Goal: Task Accomplishment & Management: Complete application form

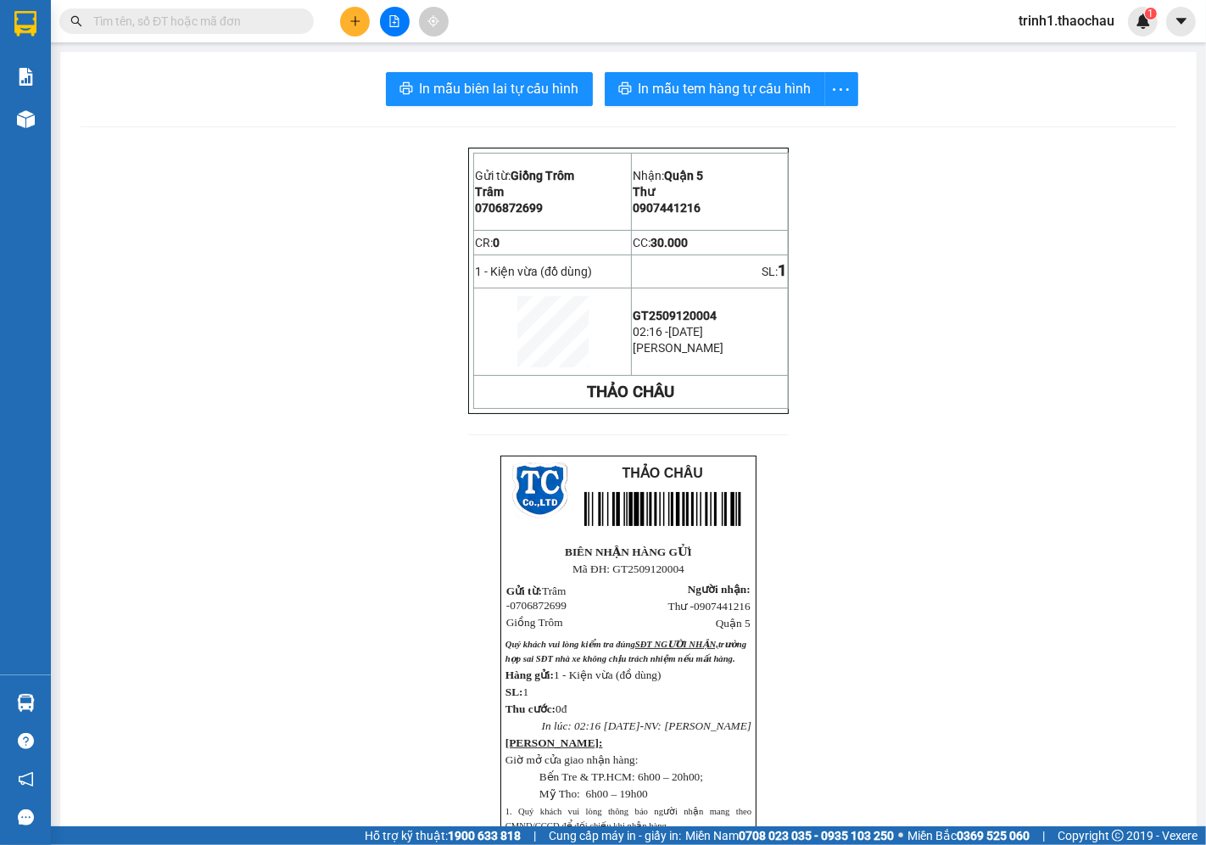
drag, startPoint x: 328, startPoint y: 14, endPoint x: 354, endPoint y: 23, distance: 27.6
click at [335, 14] on div "Kết quả tìm kiếm ( 0 ) Bộ lọc No Data" at bounding box center [229, 22] width 458 height 30
click at [356, 24] on icon "plus" at bounding box center [355, 21] width 12 height 12
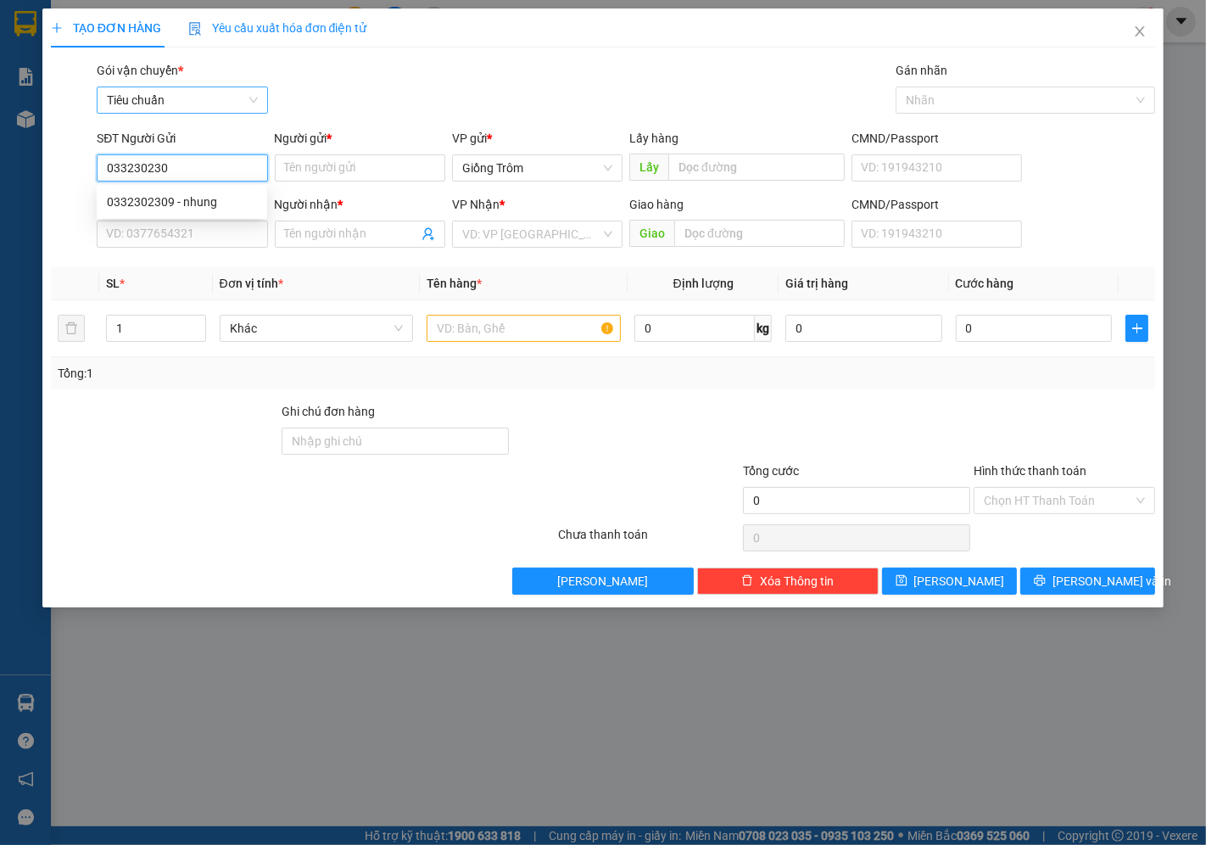
type input "0332302309"
click at [187, 199] on div "0332302309 - nhung" at bounding box center [182, 201] width 150 height 19
type input "nhung"
type input "0332302309"
click at [182, 227] on input "SĐT Người Nhận *" at bounding box center [182, 233] width 170 height 27
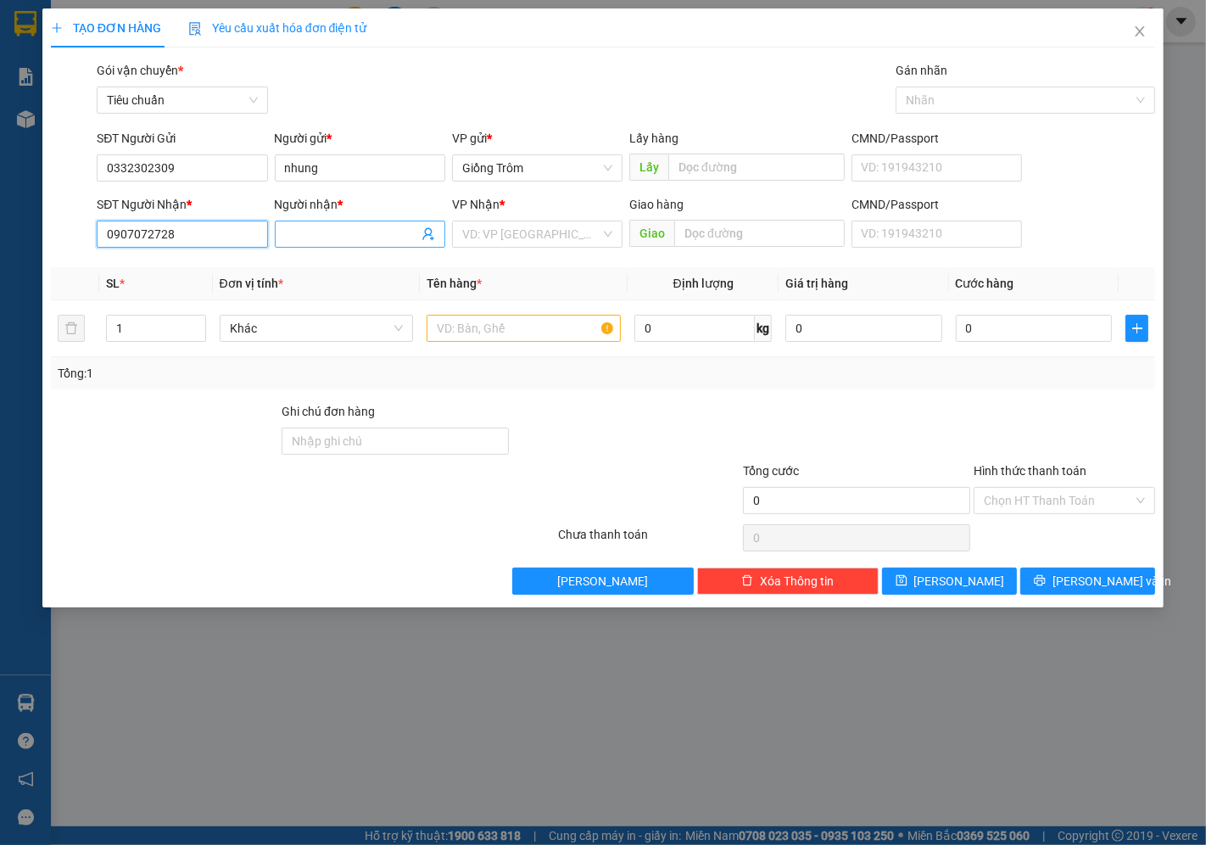
type input "0907072728"
click at [327, 231] on input "Người nhận *" at bounding box center [351, 234] width 133 height 19
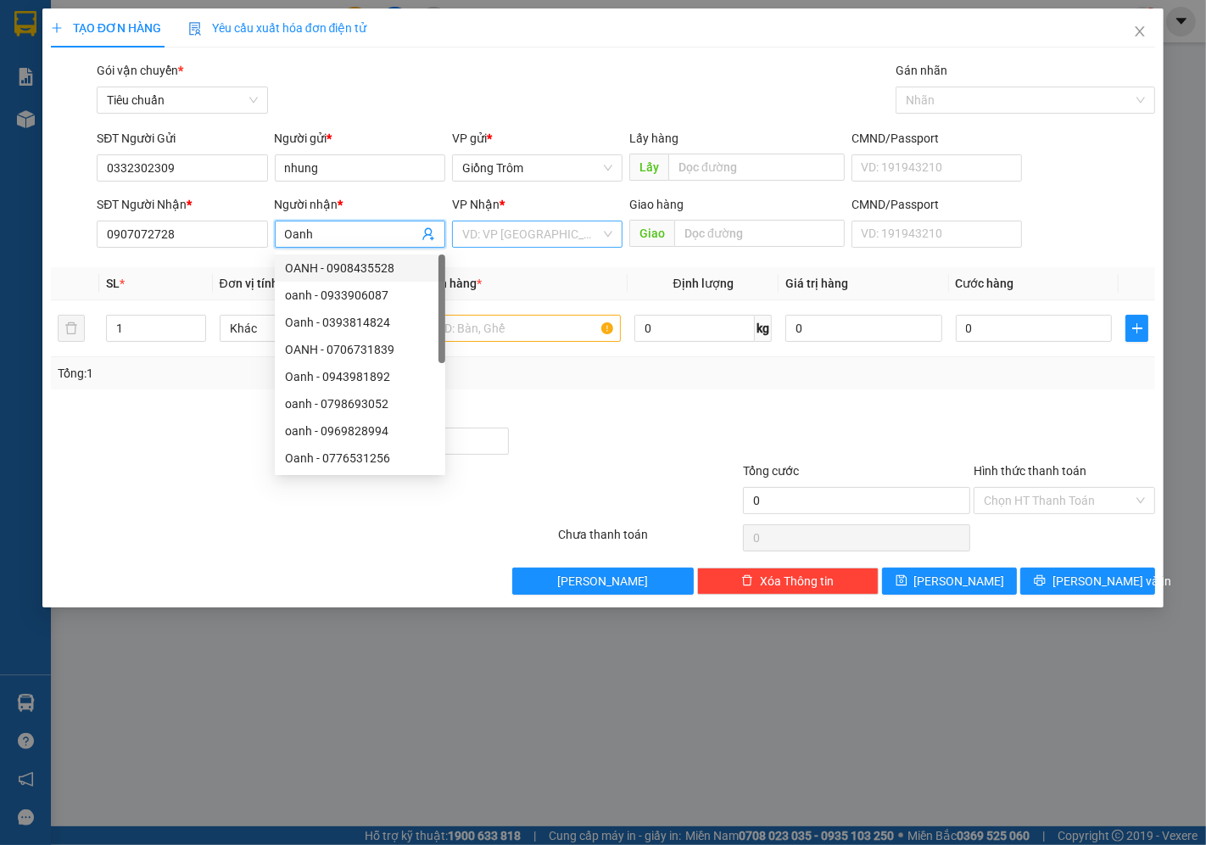
type input "Oanh"
click at [502, 226] on input "search" at bounding box center [531, 233] width 138 height 25
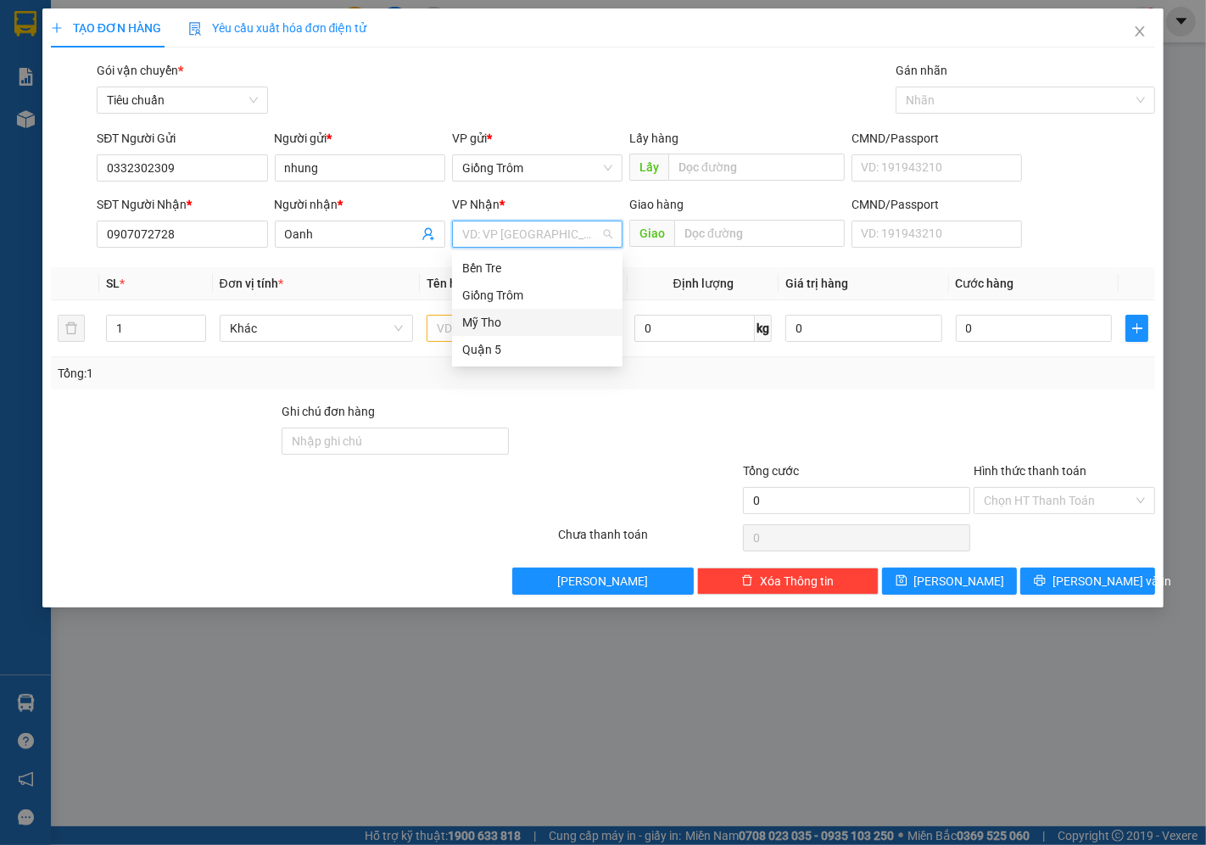
click at [503, 320] on div "Mỹ Tho" at bounding box center [537, 322] width 150 height 19
click at [312, 322] on span "Khác" at bounding box center [317, 327] width 174 height 25
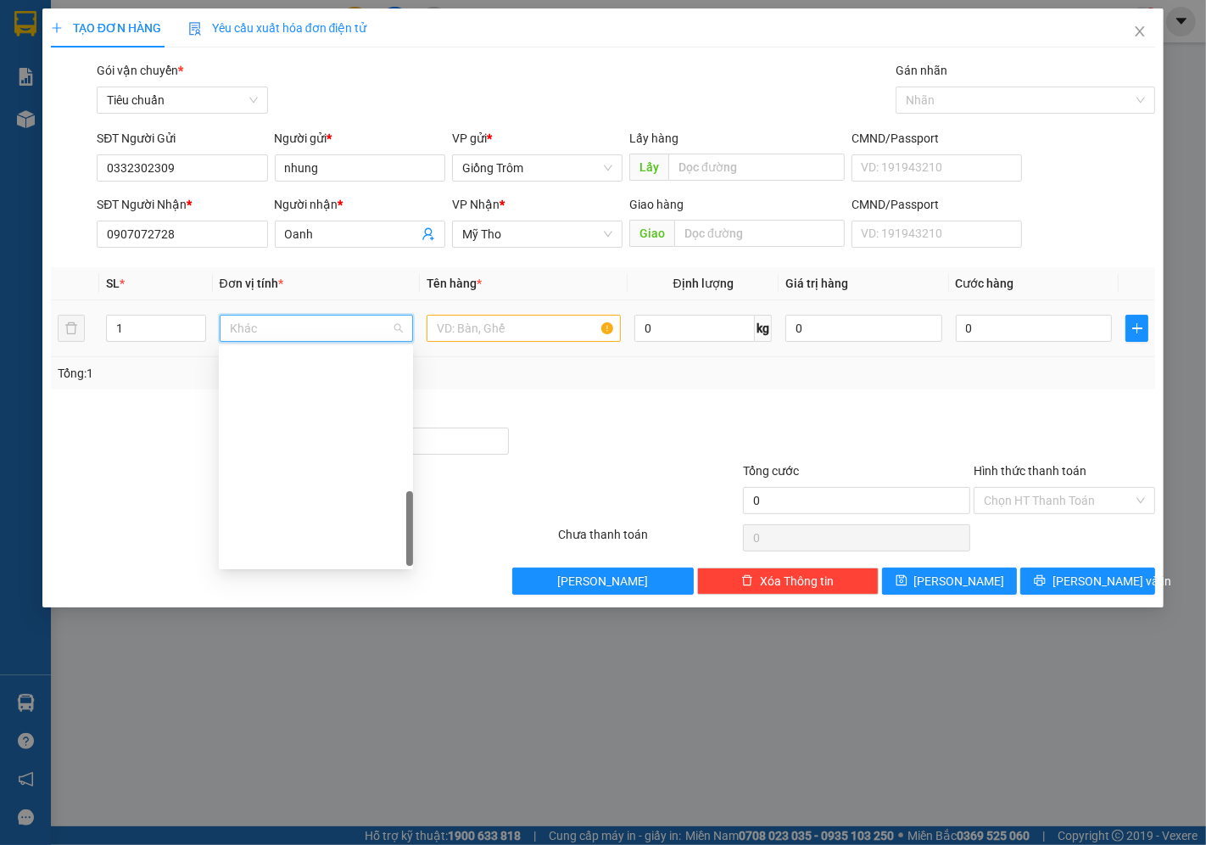
type input "t"
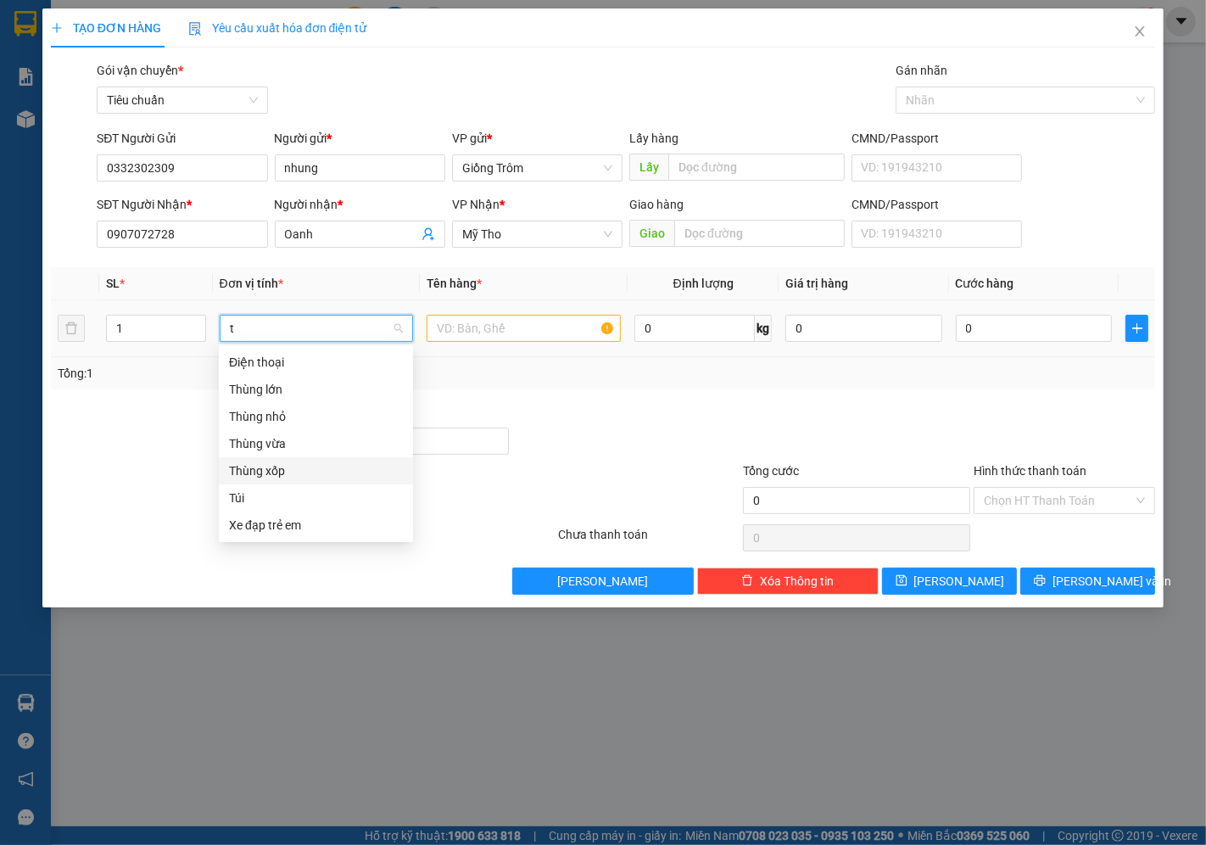
click at [276, 459] on div "Thùng xốp" at bounding box center [316, 470] width 194 height 27
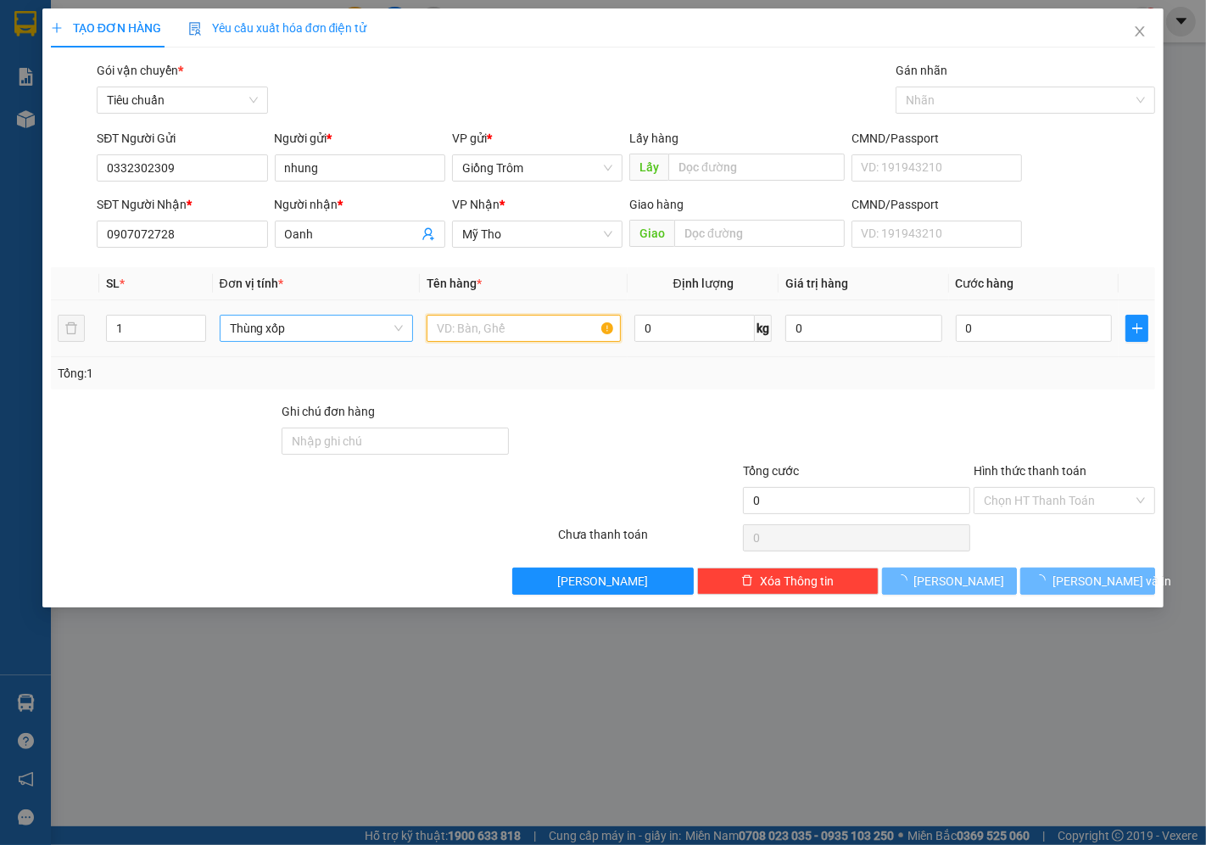
click at [494, 329] on input "text" at bounding box center [523, 328] width 194 height 27
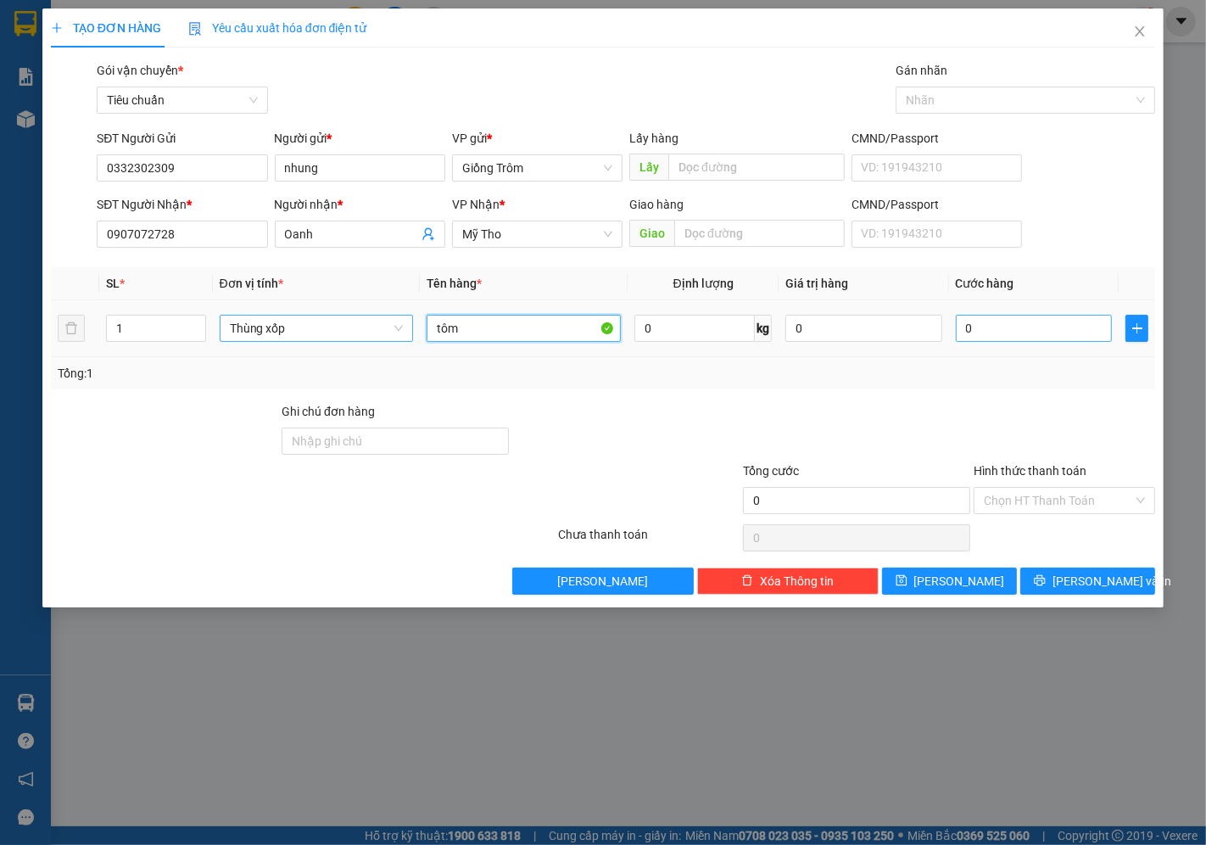
type input "tôm"
click at [982, 329] on input "0" at bounding box center [1034, 328] width 156 height 27
type input "3"
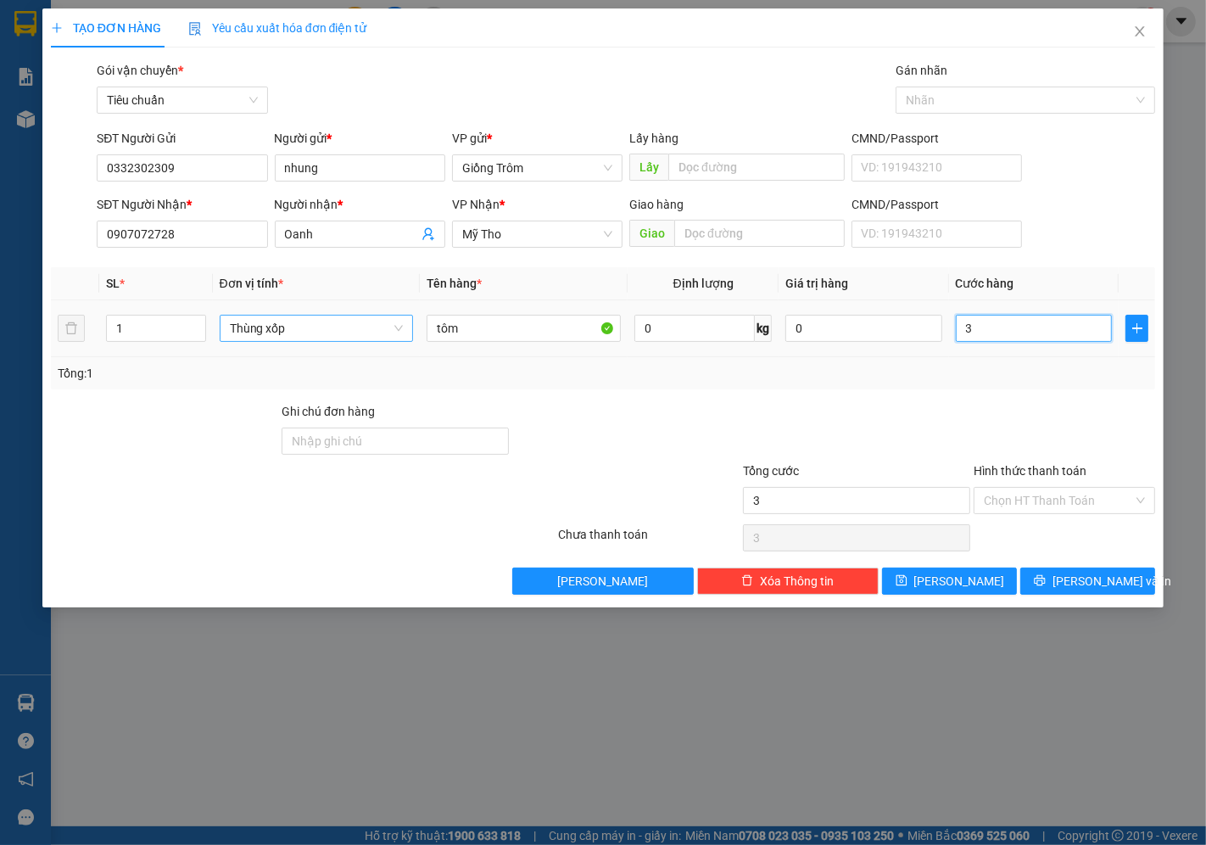
type input "30"
type input "30.000"
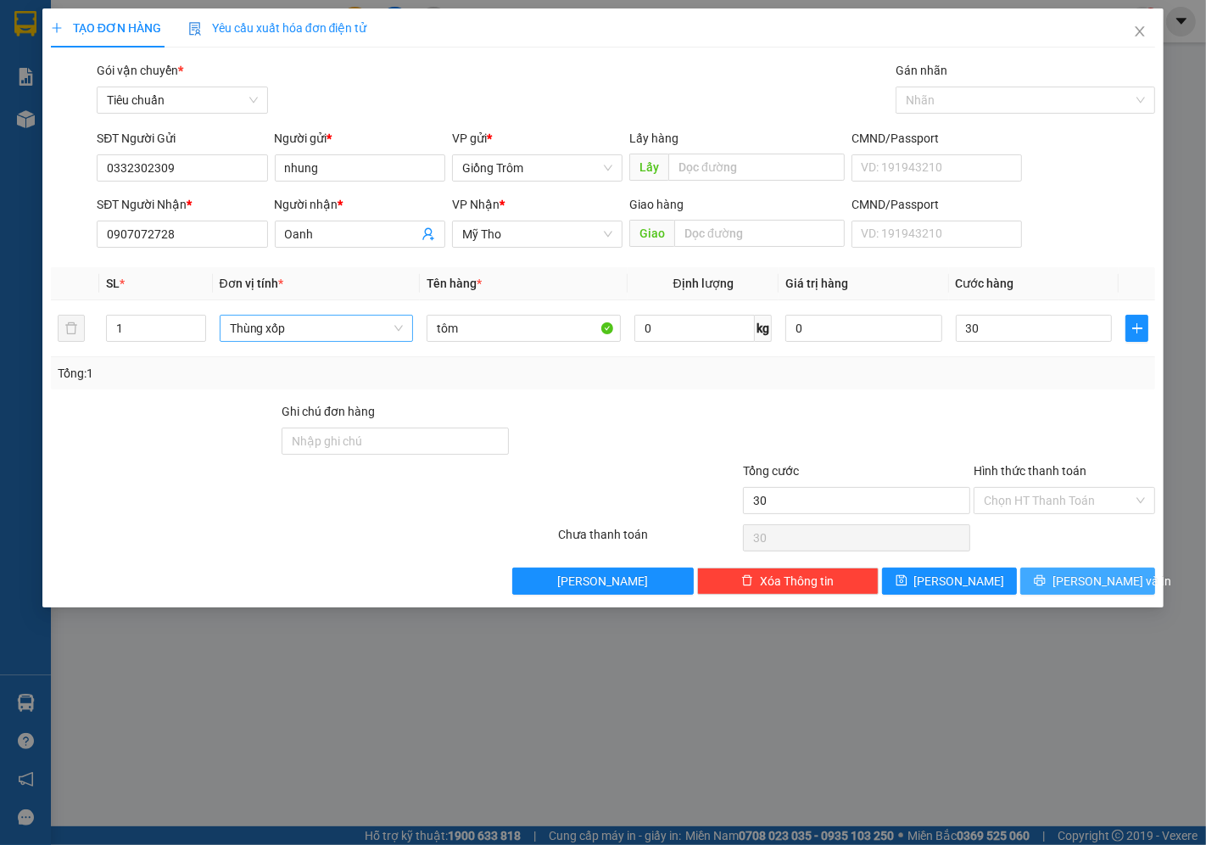
type input "30.000"
click at [1081, 581] on span "[PERSON_NAME] và In" at bounding box center [1111, 580] width 119 height 19
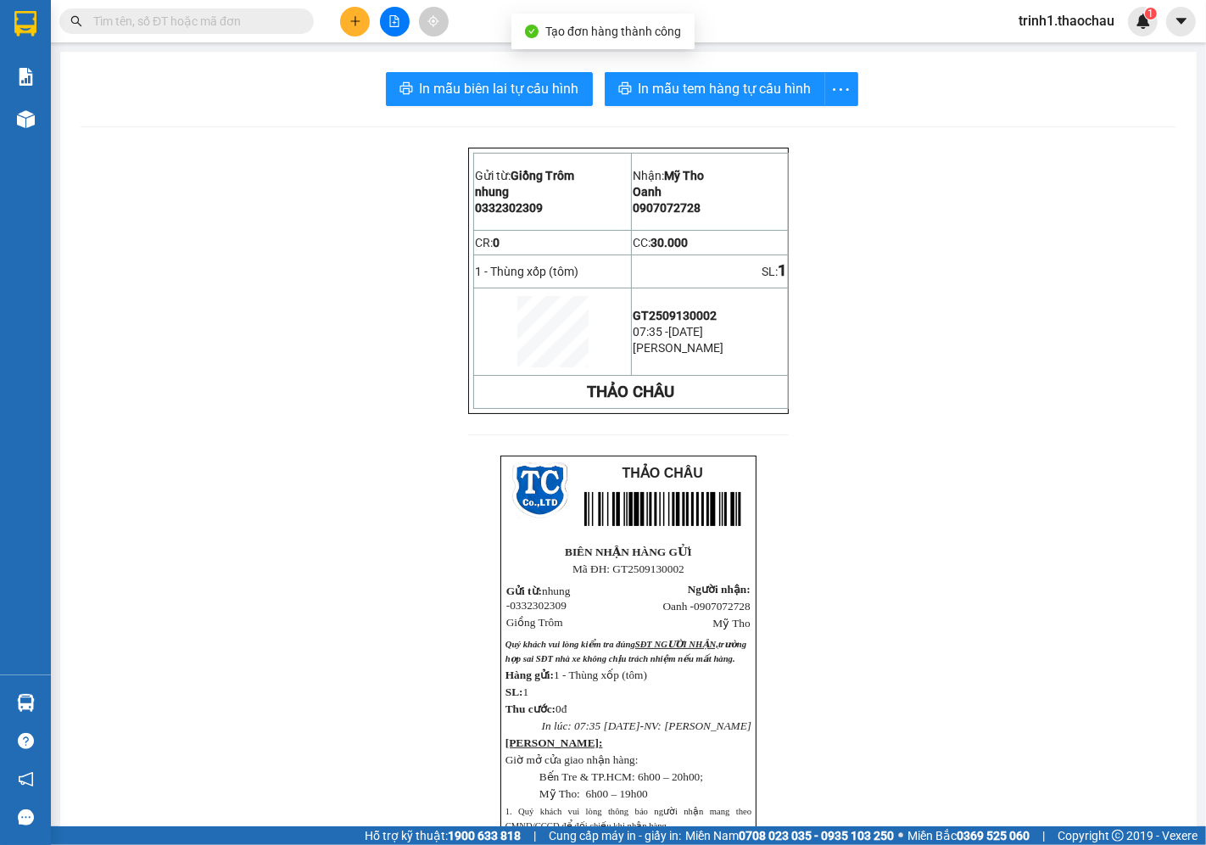
click at [672, 106] on div "In mẫu biên lai tự cấu hình In mẫu tem hàng tự cấu hình Gửi từ: Giồng Trôm nh…" at bounding box center [628, 577] width 1136 height 1050
click at [674, 99] on button "In mẫu tem hàng tự cấu hình" at bounding box center [715, 89] width 220 height 34
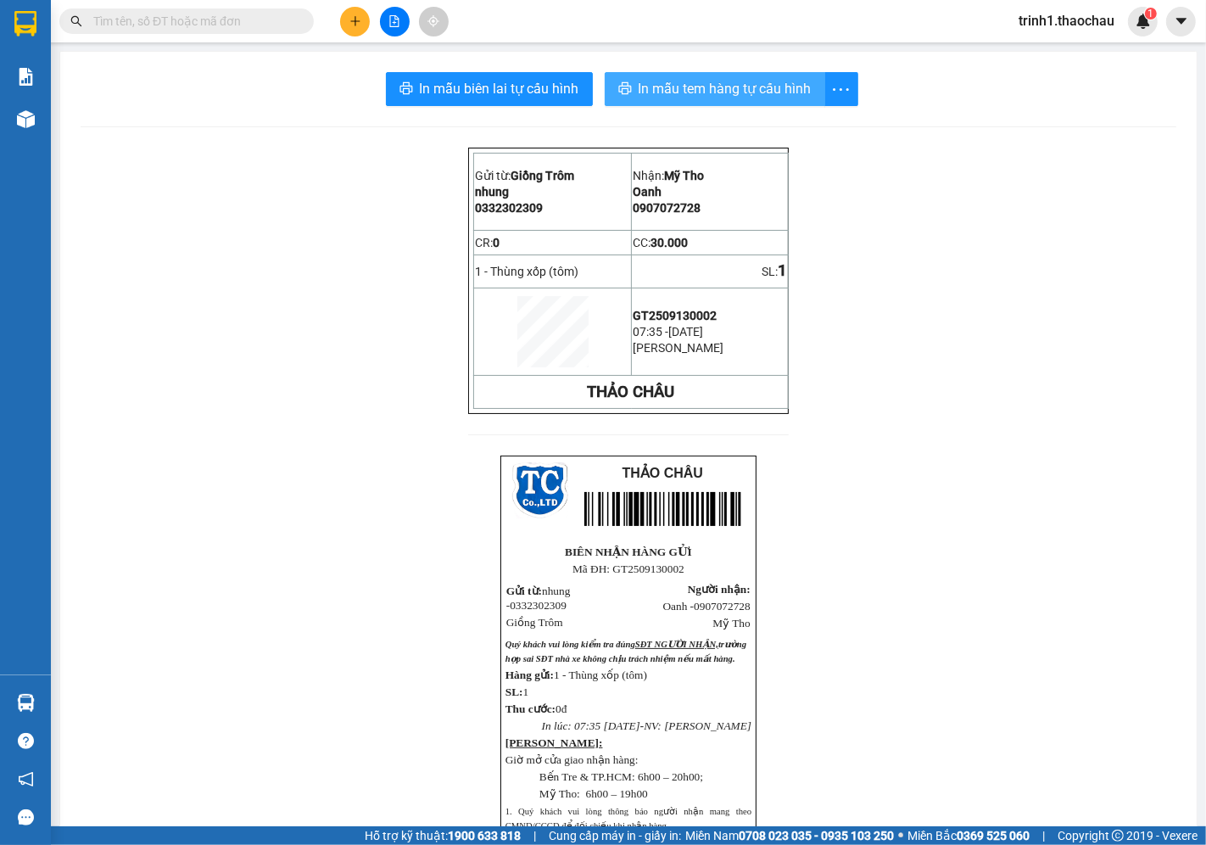
click at [685, 95] on span "In mẫu tem hàng tự cấu hình" at bounding box center [724, 88] width 173 height 21
